Goal: Task Accomplishment & Management: Use online tool/utility

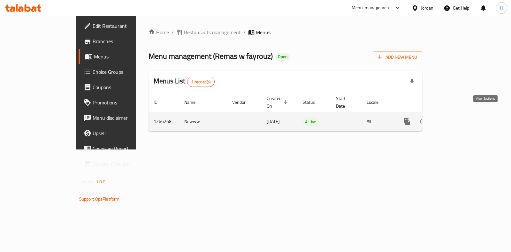
click at [457, 118] on icon "enhanced table" at bounding box center [453, 122] width 8 height 8
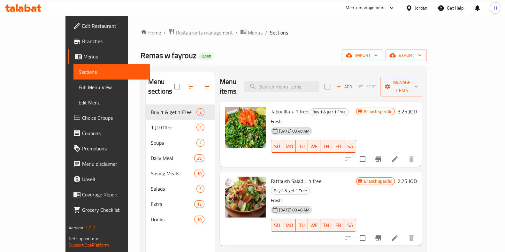
click at [248, 31] on span "Menus" at bounding box center [255, 33] width 15 height 8
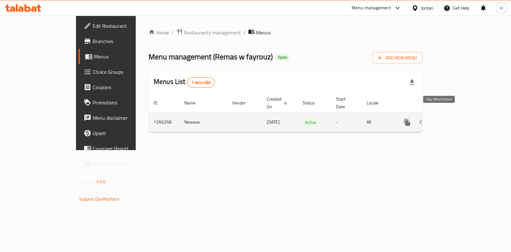
click at [410, 119] on icon "more" at bounding box center [407, 122] width 6 height 7
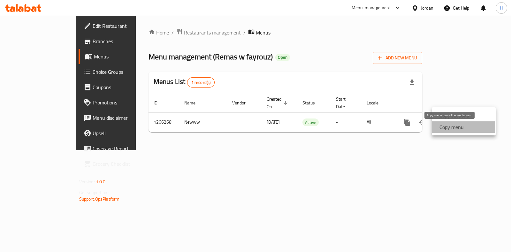
click at [459, 128] on strong "Copy menu" at bounding box center [451, 127] width 24 height 8
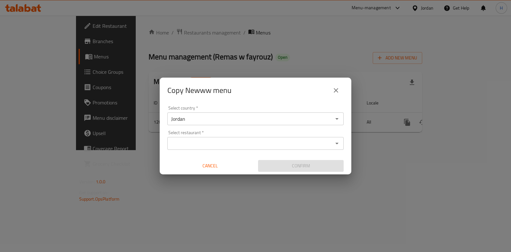
click at [261, 141] on input "Select restaurant   *" at bounding box center [250, 143] width 162 height 9
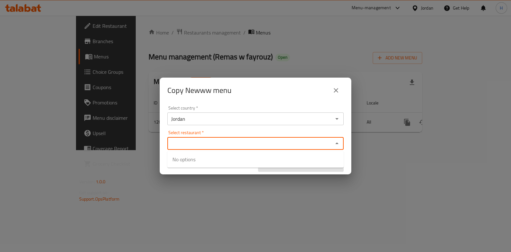
click at [322, 217] on div "Copy Newww menu Select country   * Jordan Select country * Select restaurant   …" at bounding box center [255, 126] width 511 height 252
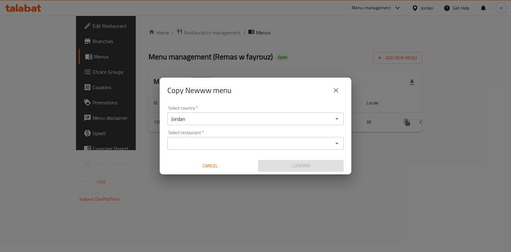
click at [213, 147] on input "Select restaurant   *" at bounding box center [250, 143] width 162 height 9
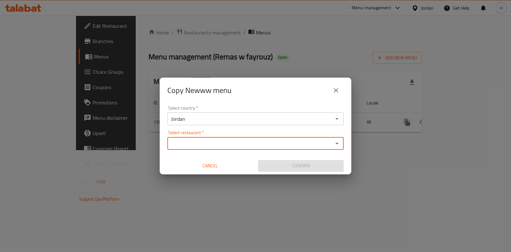
paste input "777652"
type input "777652"
click at [213, 147] on input "Select restaurant   *" at bounding box center [250, 143] width 162 height 9
paste input "al rayan restaurant, Shmaisani"
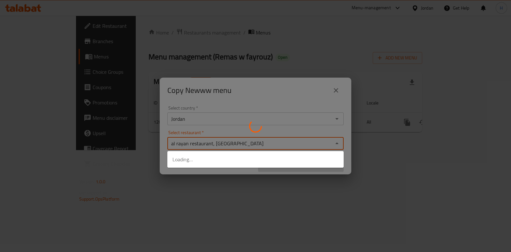
type input "al rayan restaurant, Shmaisani"
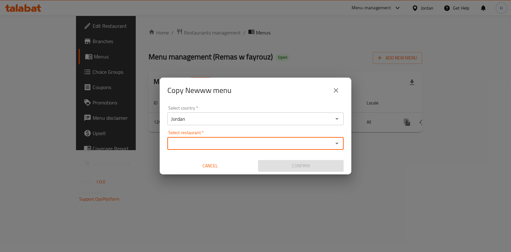
click at [211, 146] on input "Select restaurant   *" at bounding box center [250, 143] width 162 height 9
paste input "777652"
type input "777652"
click at [216, 141] on input "Select restaurant   *" at bounding box center [250, 143] width 162 height 9
paste input "706038"
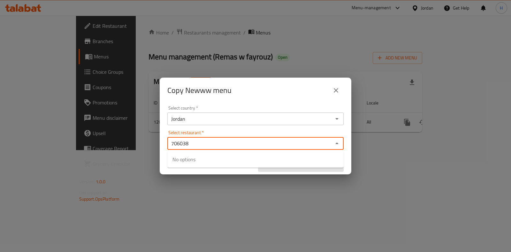
type input "706038"
click at [334, 91] on icon "close" at bounding box center [336, 91] width 8 height 8
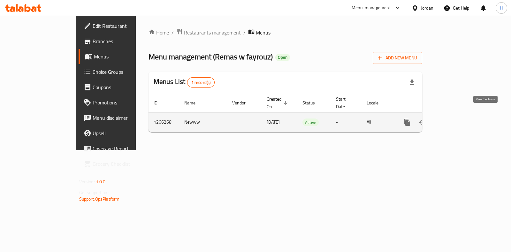
click at [456, 119] on icon "enhanced table" at bounding box center [453, 122] width 6 height 6
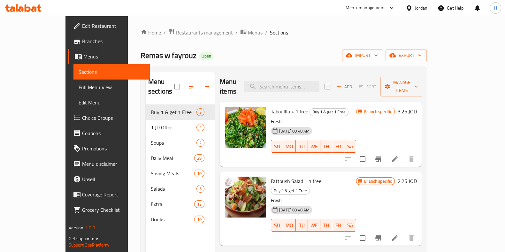
click at [248, 33] on span "Menus" at bounding box center [255, 33] width 15 height 8
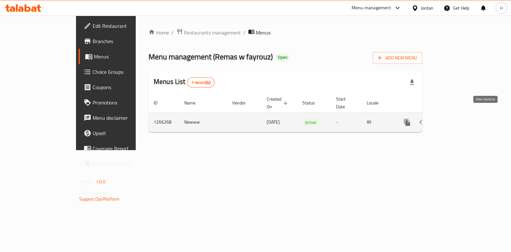
click at [457, 118] on icon "enhanced table" at bounding box center [453, 122] width 8 height 8
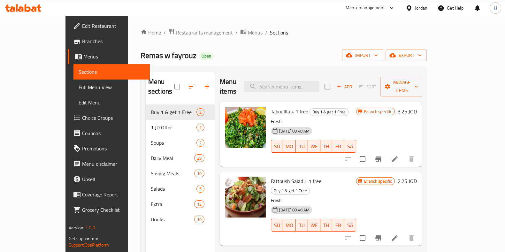
click at [248, 34] on span "Menus" at bounding box center [255, 33] width 15 height 8
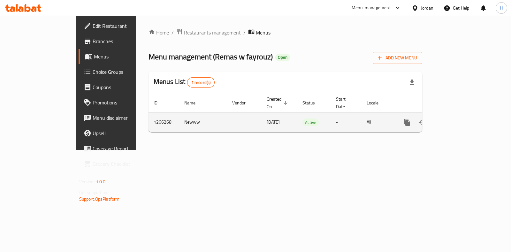
click at [415, 116] on button "more" at bounding box center [406, 122] width 15 height 15
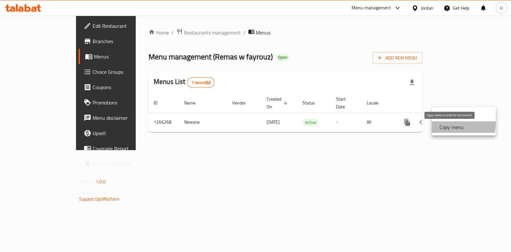
click at [450, 124] on strong "Copy menu" at bounding box center [451, 127] width 24 height 8
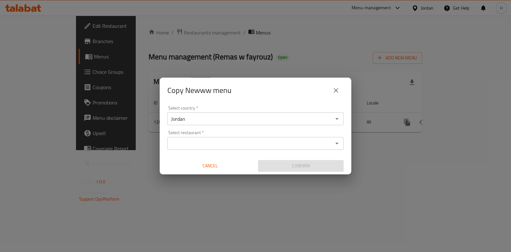
click at [268, 146] on input "Select restaurant   *" at bounding box center [250, 143] width 162 height 9
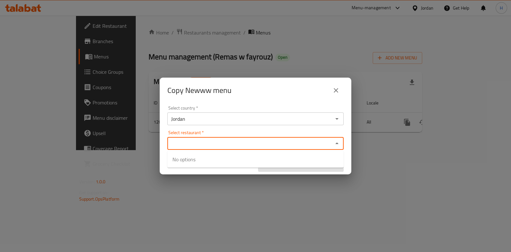
paste input "706038"
type input "706038"
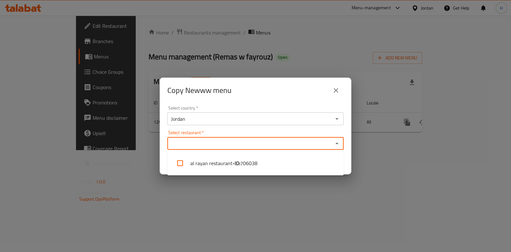
click at [262, 144] on input "Select restaurant   *" at bounding box center [250, 143] width 162 height 9
paste input "al rayan restaurant"
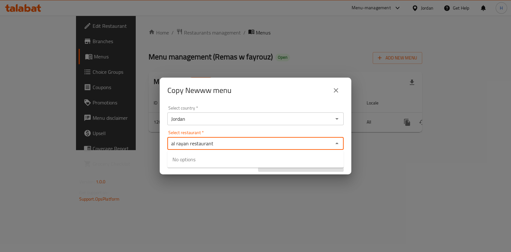
type input "al rayan restaurant"
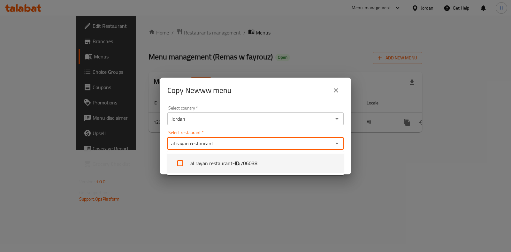
click at [188, 160] on li "al rayan restaurant - ID: 706038" at bounding box center [255, 163] width 176 height 19
checkbox input "true"
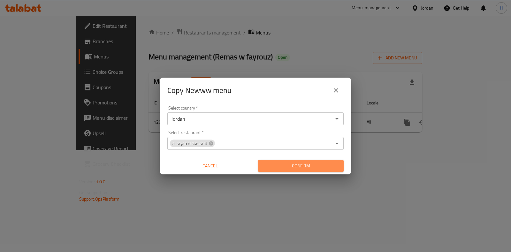
click at [289, 170] on button "Confirm" at bounding box center [301, 166] width 86 height 12
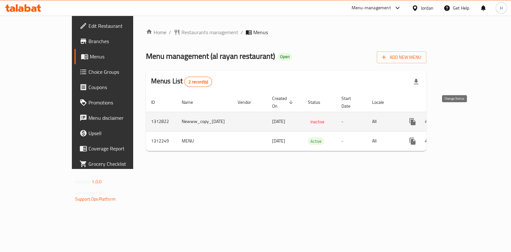
click at [431, 119] on icon "enhanced table" at bounding box center [427, 121] width 7 height 5
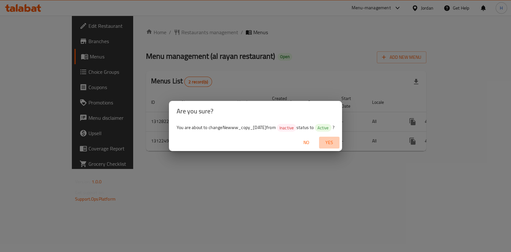
click at [337, 142] on span "Yes" at bounding box center [329, 143] width 15 height 8
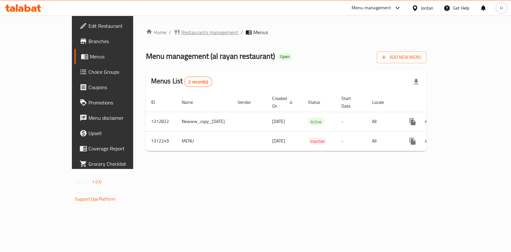
click at [181, 33] on span "Restaurants management" at bounding box center [209, 32] width 57 height 8
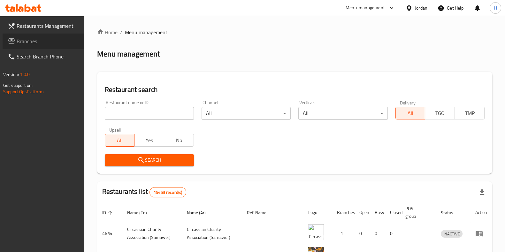
click at [24, 41] on span "Branches" at bounding box center [48, 41] width 63 height 8
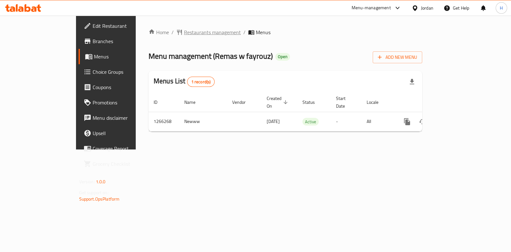
click at [184, 29] on span "Restaurants management" at bounding box center [212, 32] width 57 height 8
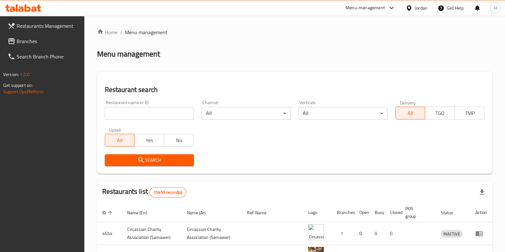
click at [40, 43] on span "Branches" at bounding box center [48, 41] width 63 height 8
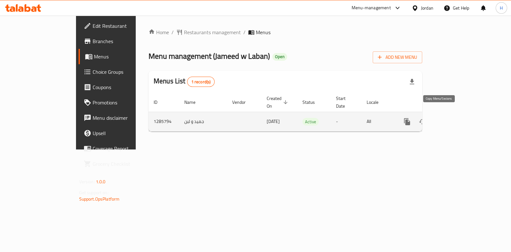
click at [411, 118] on icon "more" at bounding box center [407, 122] width 8 height 8
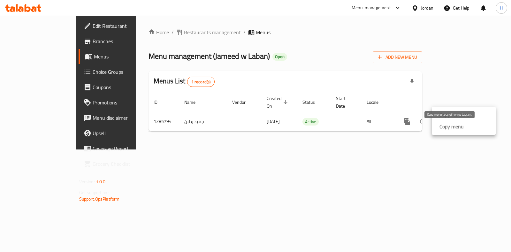
click at [443, 125] on strong "Copy menu" at bounding box center [451, 127] width 24 height 8
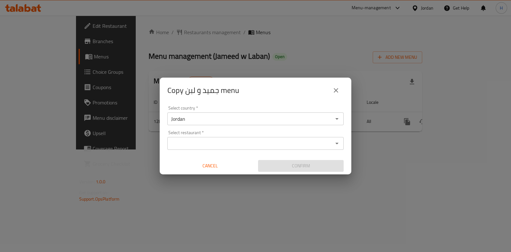
click at [282, 141] on input "Select restaurant   *" at bounding box center [250, 143] width 162 height 9
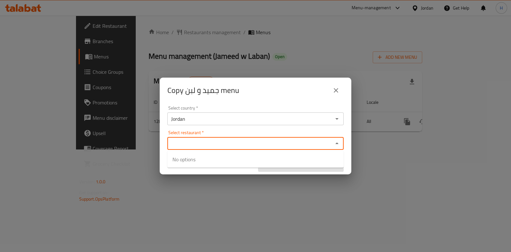
paste input "777464"
type input "777464"
click at [283, 140] on input "Select restaurant   *" at bounding box center [250, 143] width 162 height 9
paste input "Mansaf Al-Nashama"
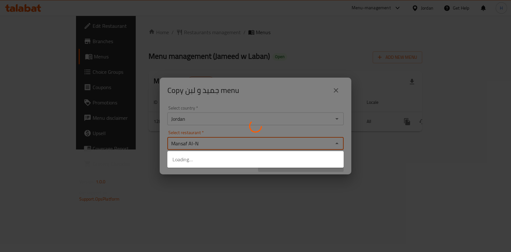
type input "Mansaf Al-"
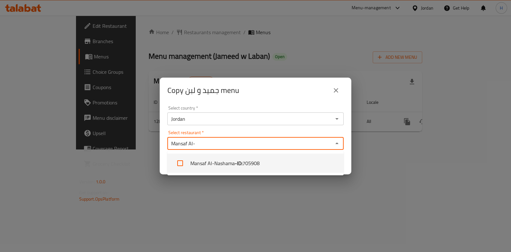
click at [269, 161] on li "Mansaf Al-Nashama - ID: 705908" at bounding box center [255, 163] width 176 height 19
checkbox input "true"
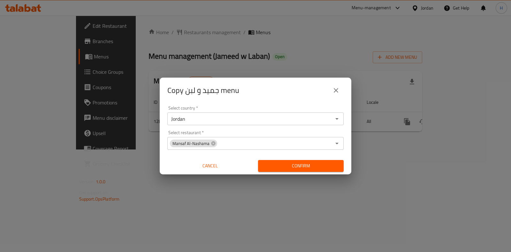
click at [393, 107] on div "Copy جميد و لبن menu Select country   * [GEOGRAPHIC_DATA] Select country * Sele…" at bounding box center [255, 126] width 511 height 252
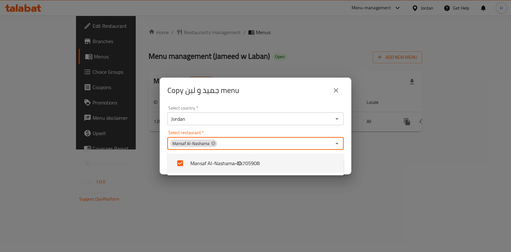
click at [262, 144] on input "Select restaurant   *" at bounding box center [274, 143] width 113 height 9
click at [391, 152] on div "Copy جميد و لبن menu Select country   * [GEOGRAPHIC_DATA] Select country * Sele…" at bounding box center [255, 126] width 511 height 252
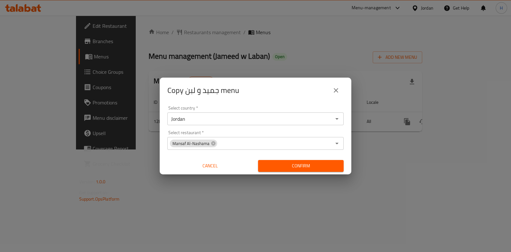
click at [310, 167] on span "Confirm" at bounding box center [300, 166] width 75 height 8
